Goal: Task Accomplishment & Management: Use online tool/utility

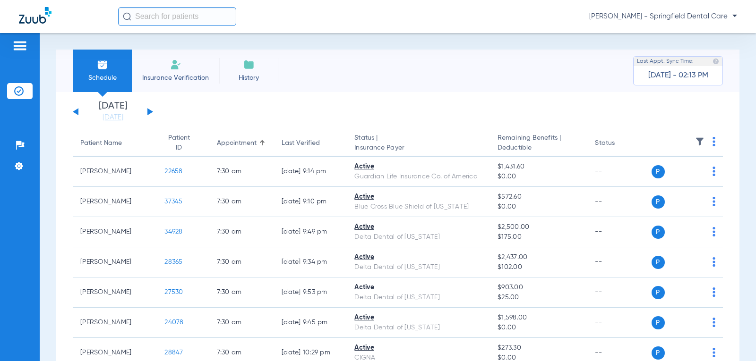
click at [147, 113] on div "[DATE] [DATE] [DATE] [DATE] [DATE] [DATE] [DATE] [DATE] [DATE] [DATE] [DATE] [D…" at bounding box center [113, 112] width 80 height 21
click at [150, 113] on button at bounding box center [150, 111] width 6 height 7
click at [195, 20] on input "text" at bounding box center [177, 16] width 118 height 19
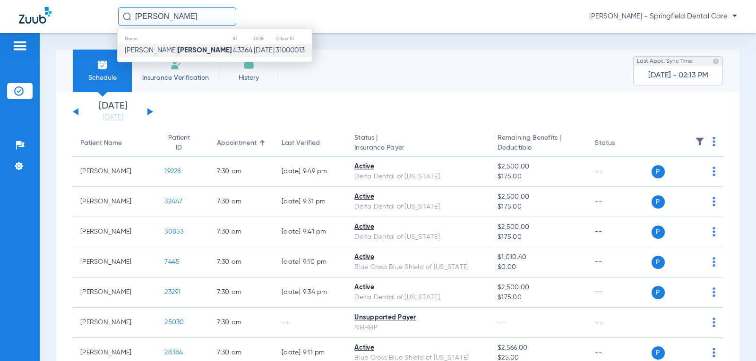
type input "[PERSON_NAME]"
click at [232, 52] on td "43364" at bounding box center [242, 50] width 21 height 13
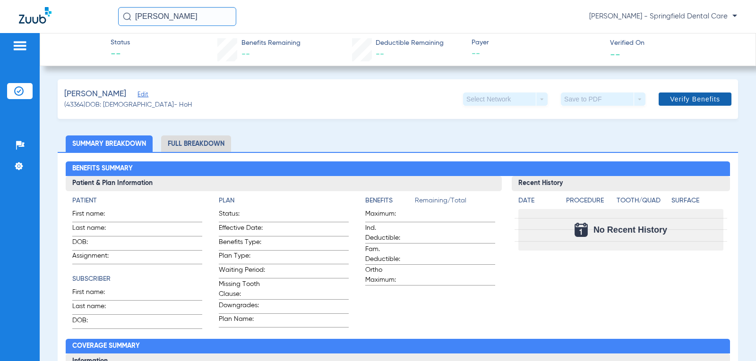
click at [701, 100] on span "Verify Benefits" at bounding box center [695, 99] width 50 height 8
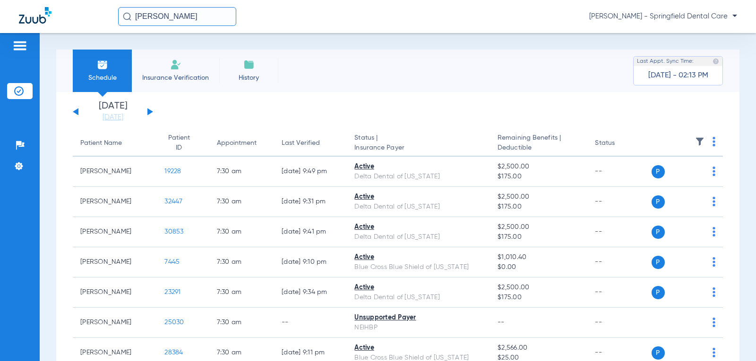
click at [157, 78] on span "Insurance Verification" at bounding box center [175, 77] width 73 height 9
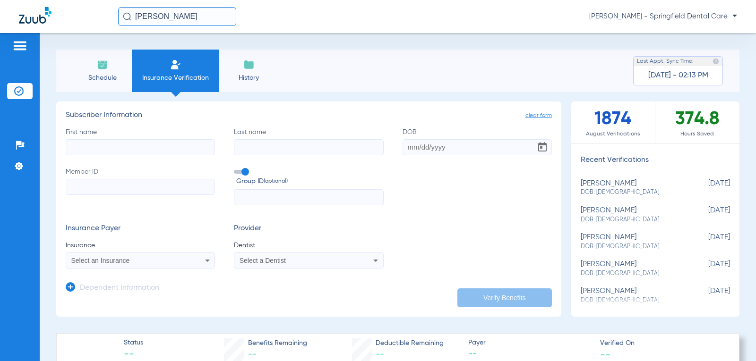
click at [98, 151] on input "First name" at bounding box center [140, 147] width 149 height 16
type input "[PERSON_NAME]"
click at [407, 145] on input "DOB" at bounding box center [476, 147] width 149 height 16
click at [412, 149] on input "10201943" at bounding box center [476, 147] width 149 height 16
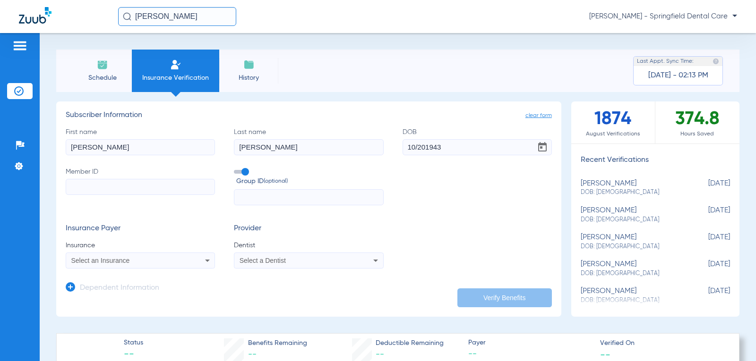
click at [422, 146] on input "10/201943" at bounding box center [476, 147] width 149 height 16
type input "[DATE]"
click at [154, 195] on input "Member ID" at bounding box center [140, 187] width 149 height 16
click at [118, 191] on input "Member ID Required" at bounding box center [140, 187] width 149 height 16
type input "101202367600"
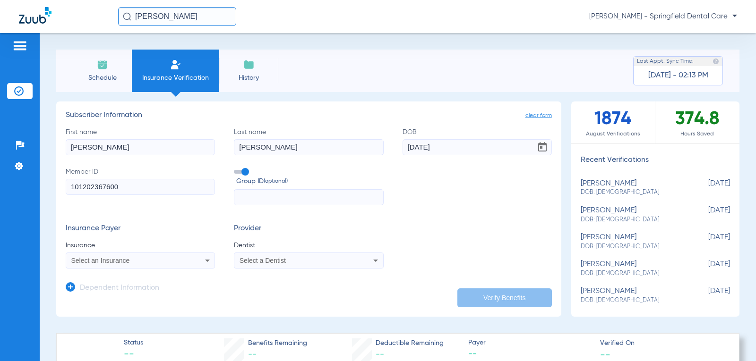
click at [123, 262] on span "Select an Insurance" at bounding box center [100, 261] width 59 height 8
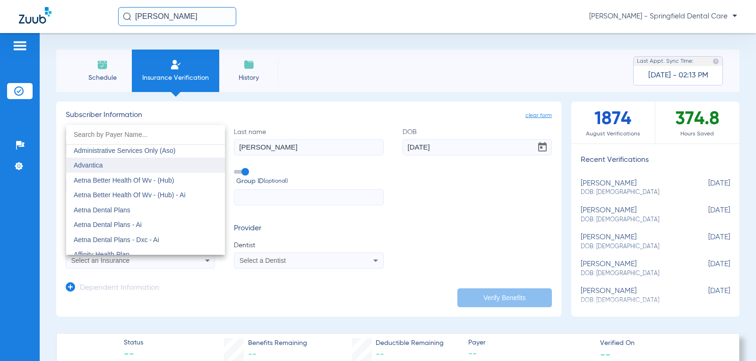
scroll to position [47, 0]
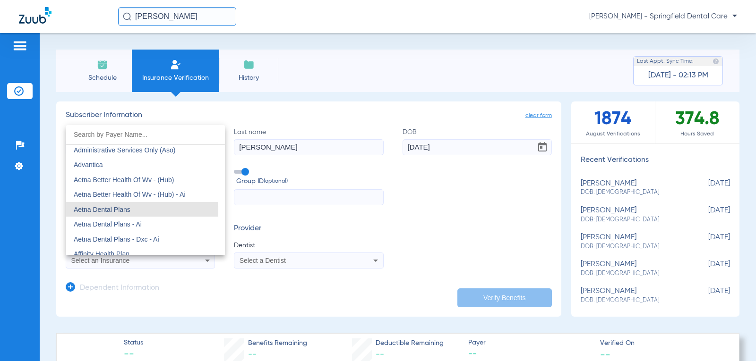
drag, startPoint x: 127, startPoint y: 212, endPoint x: 136, endPoint y: 209, distance: 9.9
click at [127, 212] on span "Aetna Dental Plans" at bounding box center [102, 210] width 57 height 8
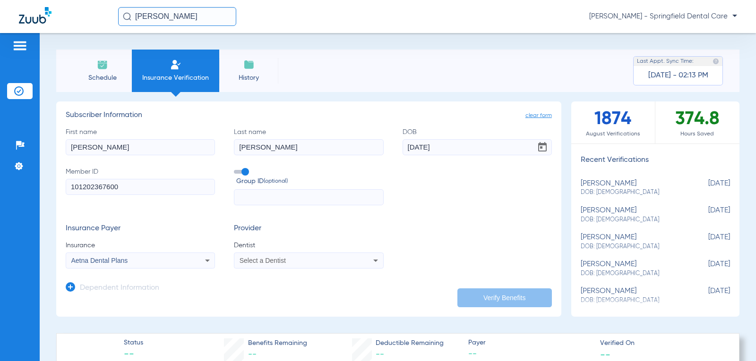
click at [257, 263] on span "Select a Dentist" at bounding box center [262, 261] width 46 height 8
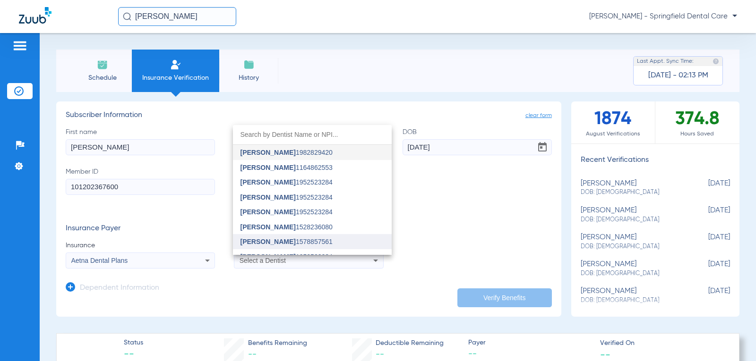
click at [273, 242] on span "[PERSON_NAME]" at bounding box center [267, 242] width 55 height 8
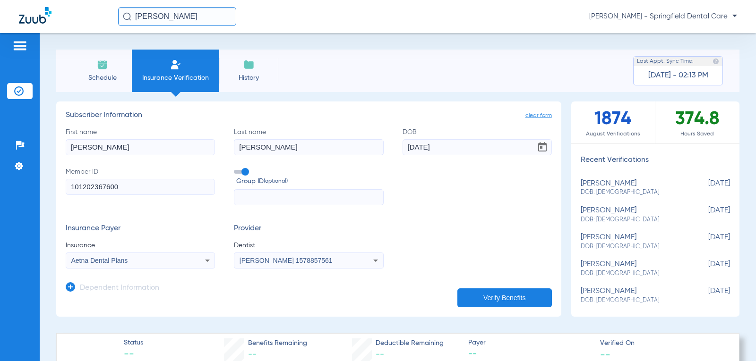
click at [511, 299] on button "Verify Benefits" at bounding box center [504, 298] width 94 height 19
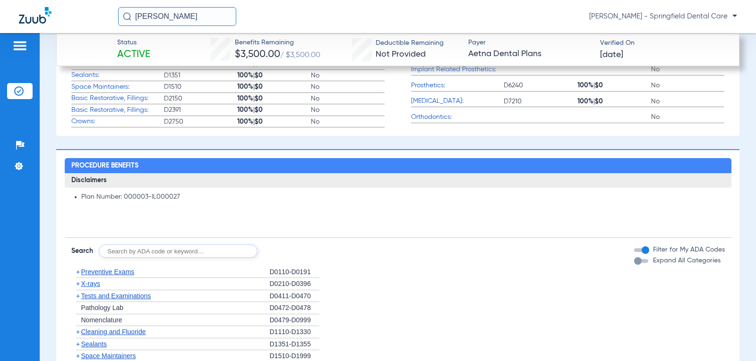
scroll to position [709, 0]
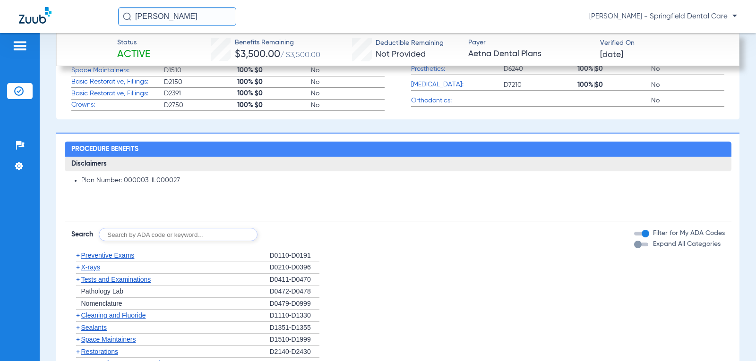
click at [634, 244] on div "button" at bounding box center [638, 245] width 8 height 8
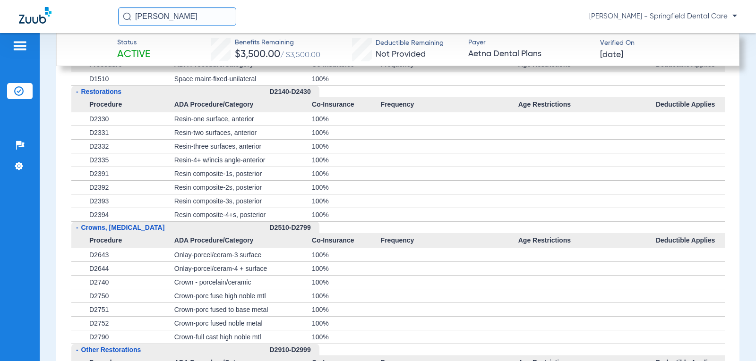
scroll to position [1370, 0]
